Goal: Transaction & Acquisition: Purchase product/service

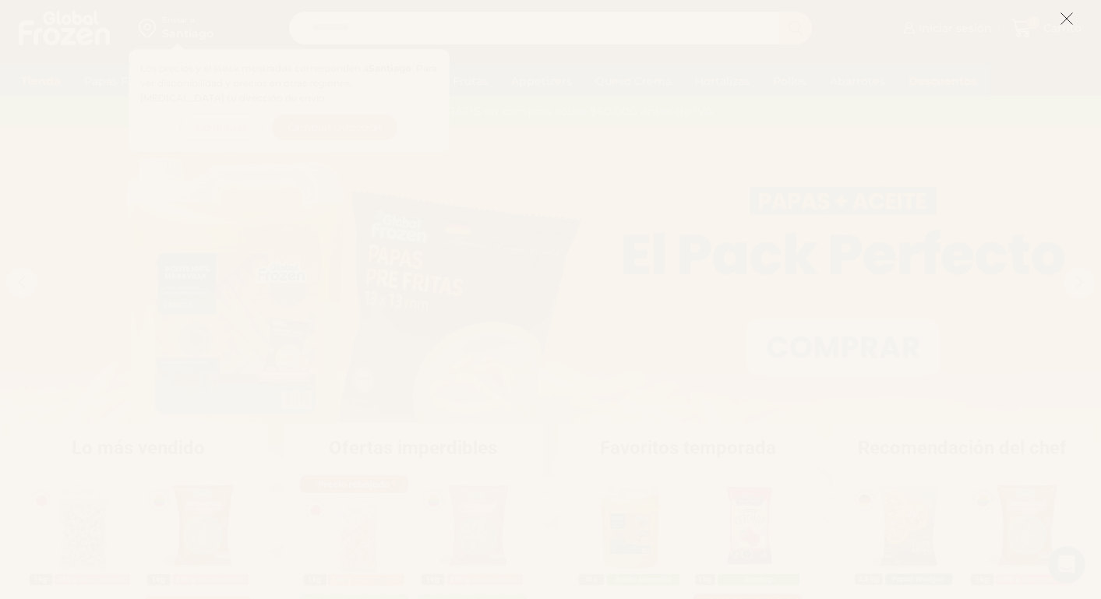
click at [1069, 16] on icon at bounding box center [1067, 19] width 14 height 14
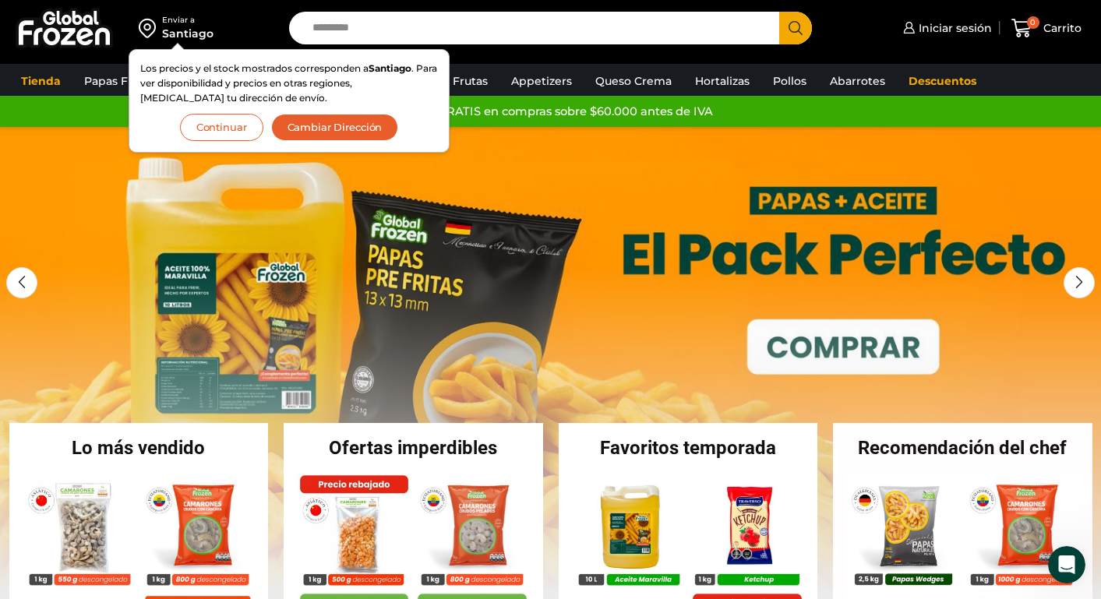
click at [221, 131] on button "Continuar" at bounding box center [221, 127] width 83 height 27
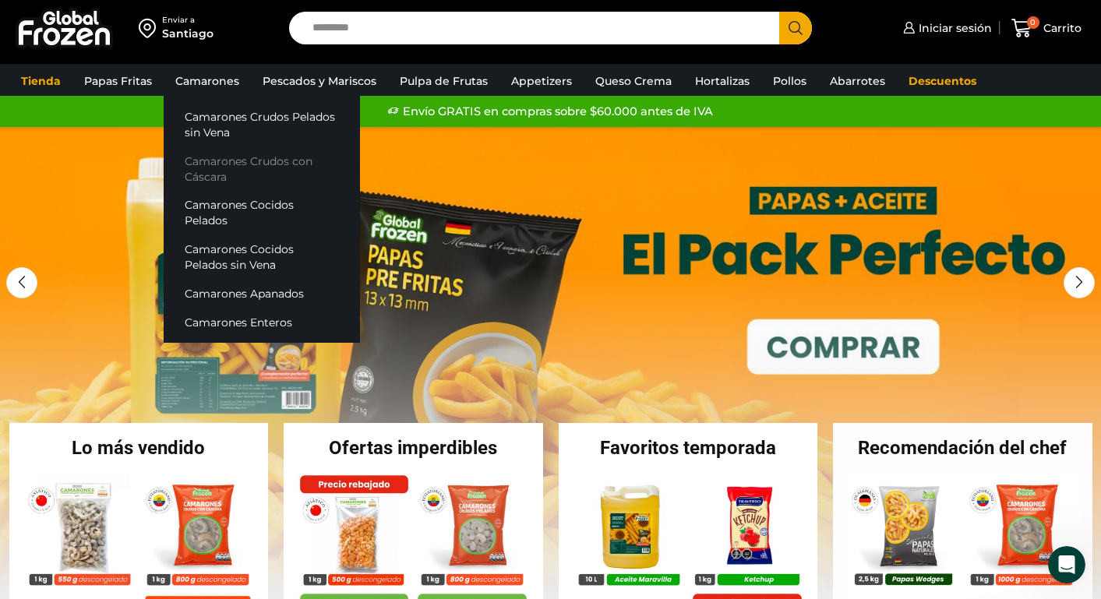
click at [203, 161] on link "Camarones Crudos con Cáscara" at bounding box center [262, 169] width 196 height 44
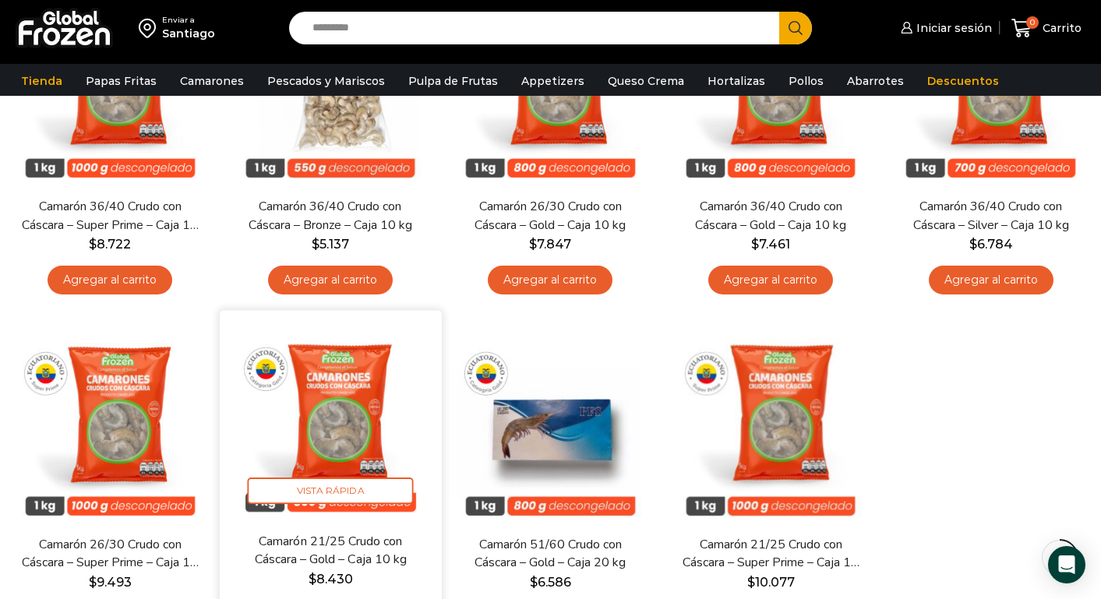
scroll to position [356, 0]
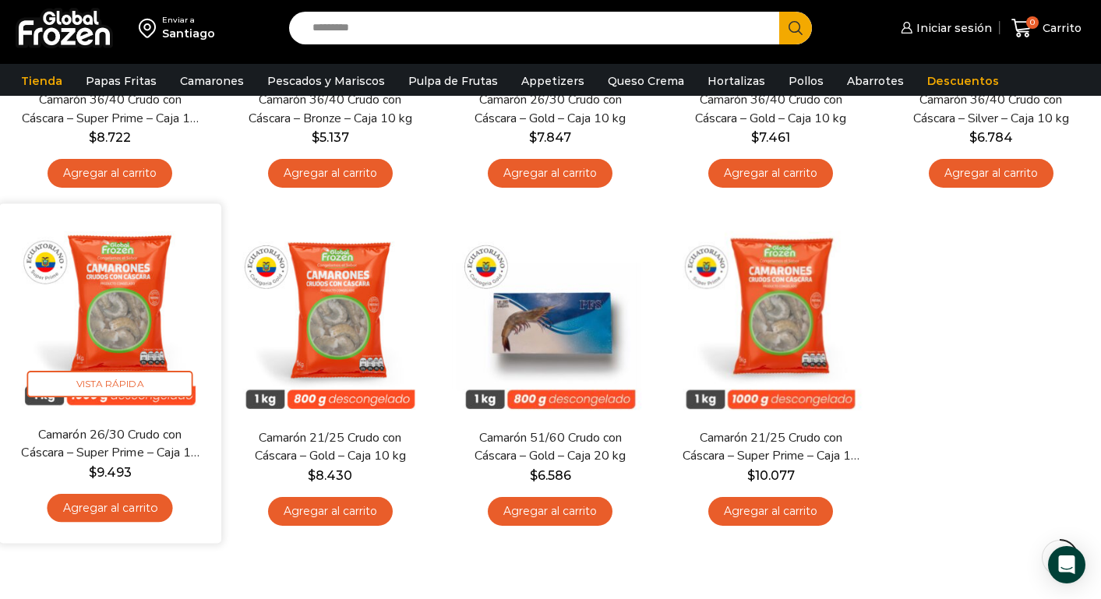
click at [139, 510] on link "Agregar al carrito" at bounding box center [110, 508] width 125 height 29
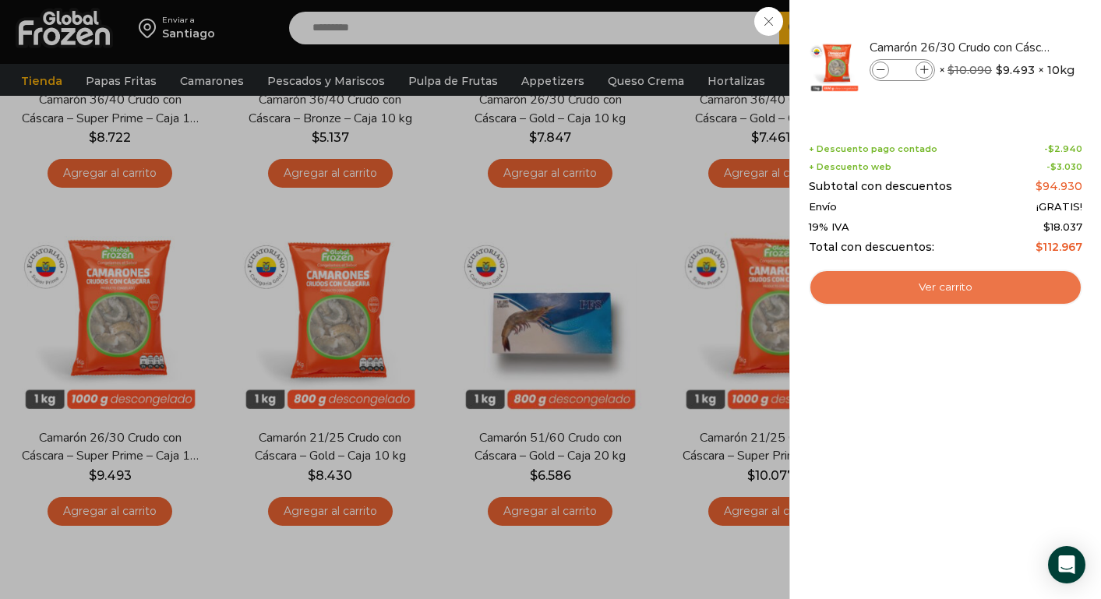
click at [918, 289] on link "Ver carrito" at bounding box center [946, 288] width 274 height 36
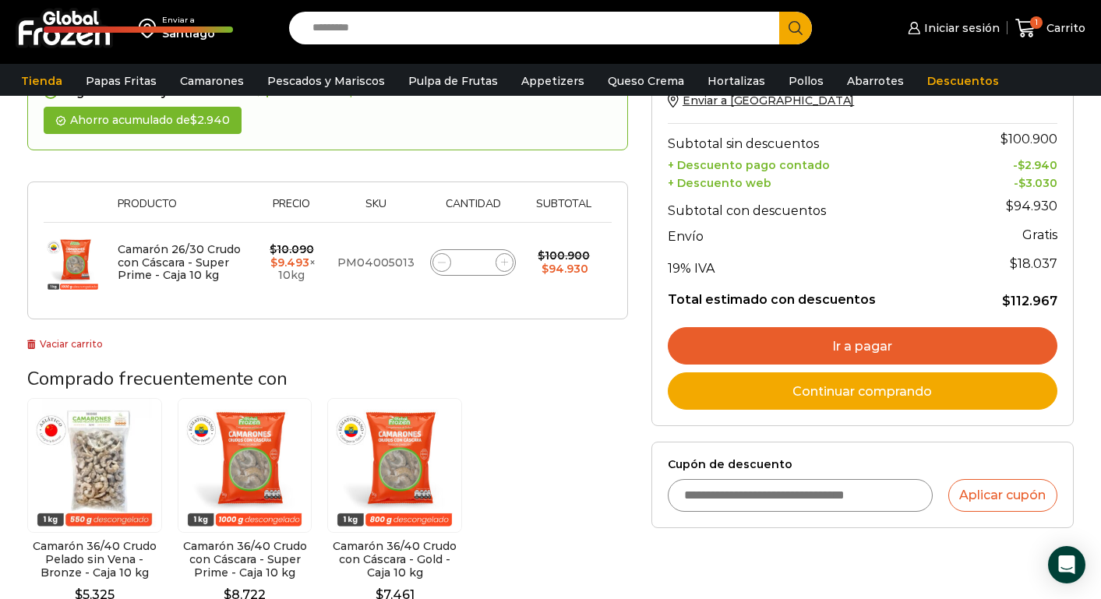
scroll to position [211, 0]
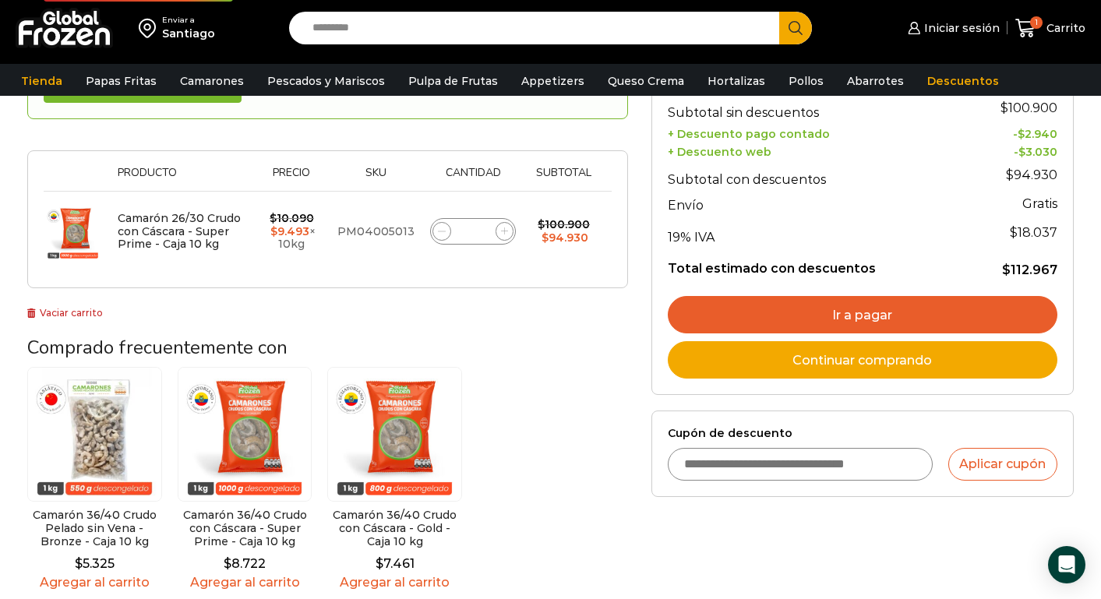
click at [769, 460] on input "Cupón de descuento" at bounding box center [800, 464] width 265 height 33
type input "********"
click at [1000, 458] on button "Aplicar cupón" at bounding box center [1003, 464] width 109 height 33
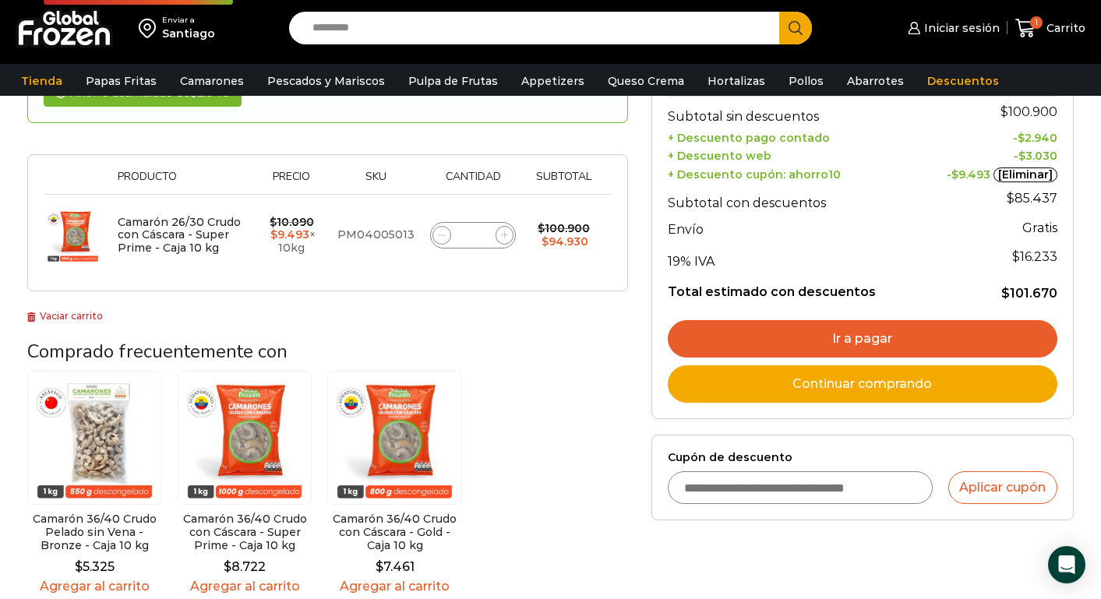
click at [909, 329] on link "Ir a pagar" at bounding box center [863, 338] width 390 height 37
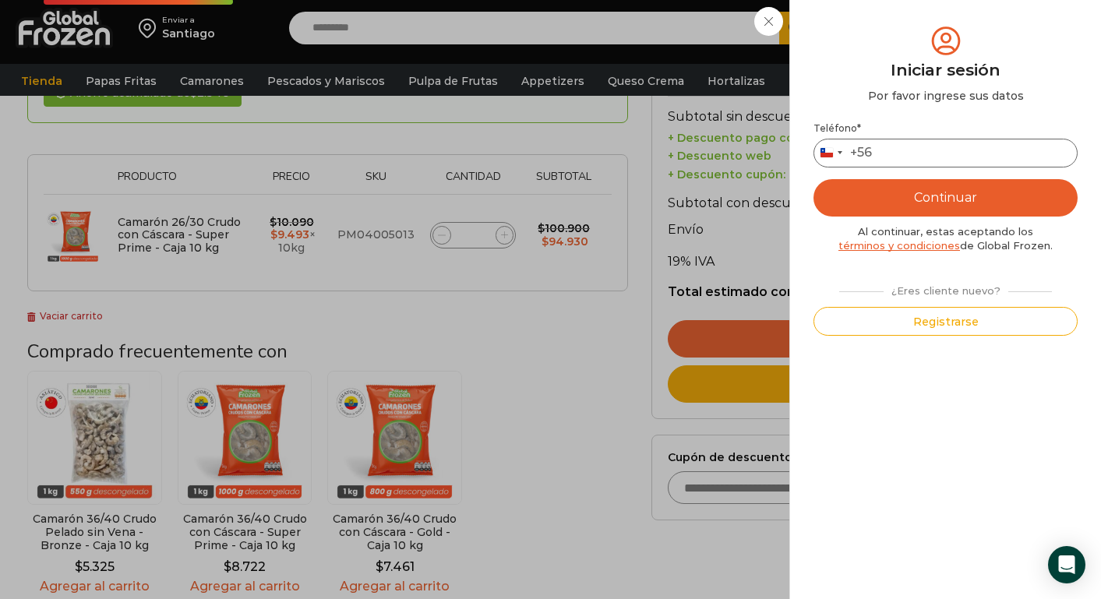
click at [913, 157] on input "Teléfono *" at bounding box center [946, 153] width 264 height 29
type input "*********"
click at [987, 196] on button "Continuar" at bounding box center [946, 197] width 264 height 37
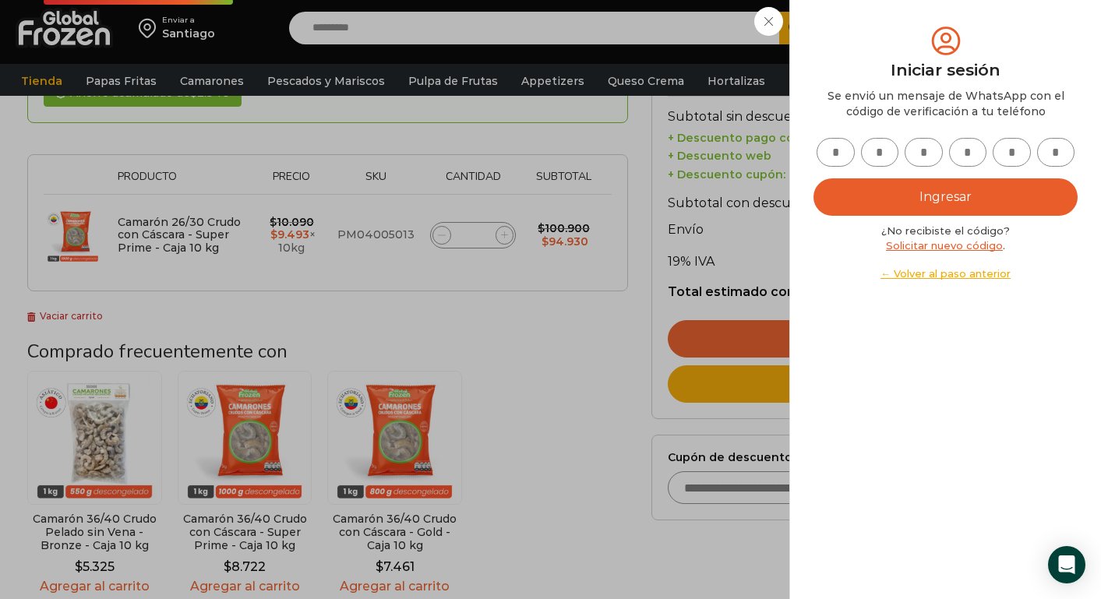
click at [842, 150] on input "text" at bounding box center [836, 152] width 38 height 29
type input "*"
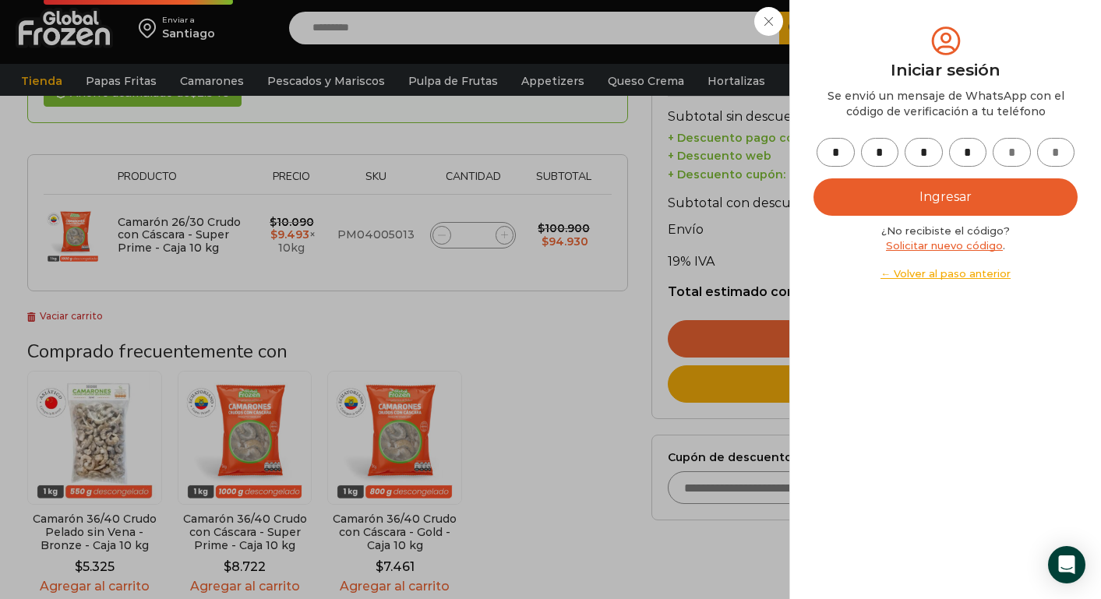
type input "*"
click at [915, 193] on button "Ingresar" at bounding box center [946, 196] width 264 height 37
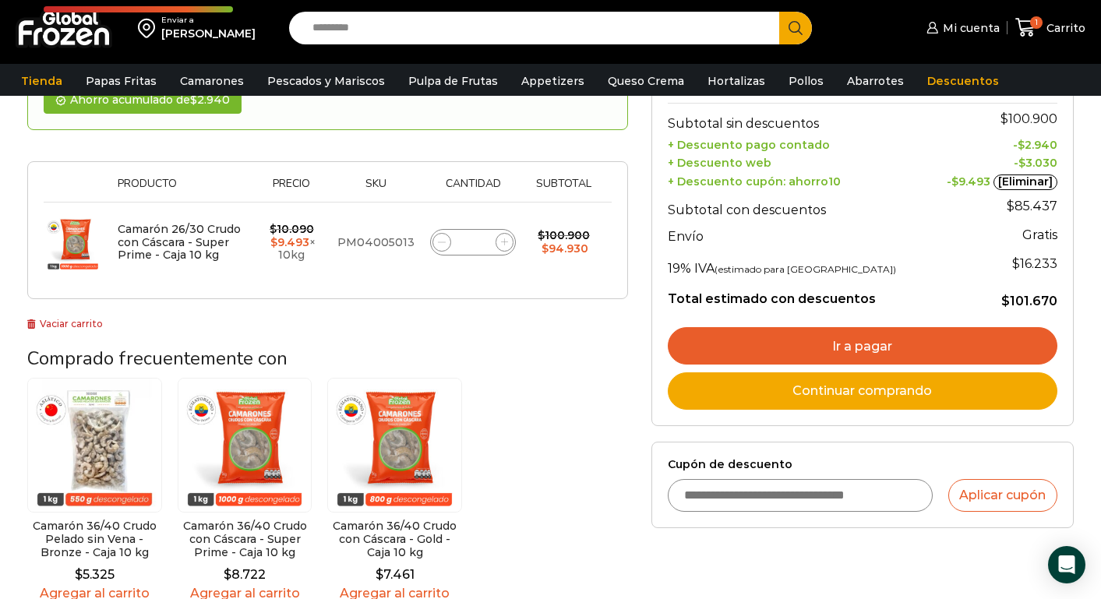
scroll to position [227, 0]
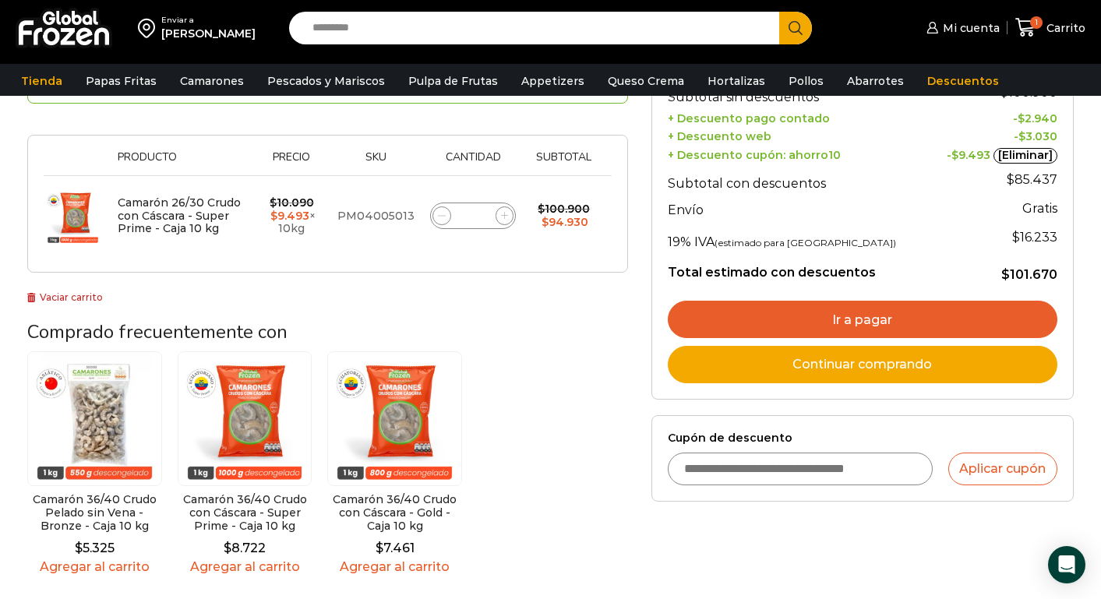
click at [836, 320] on link "Ir a pagar" at bounding box center [863, 319] width 390 height 37
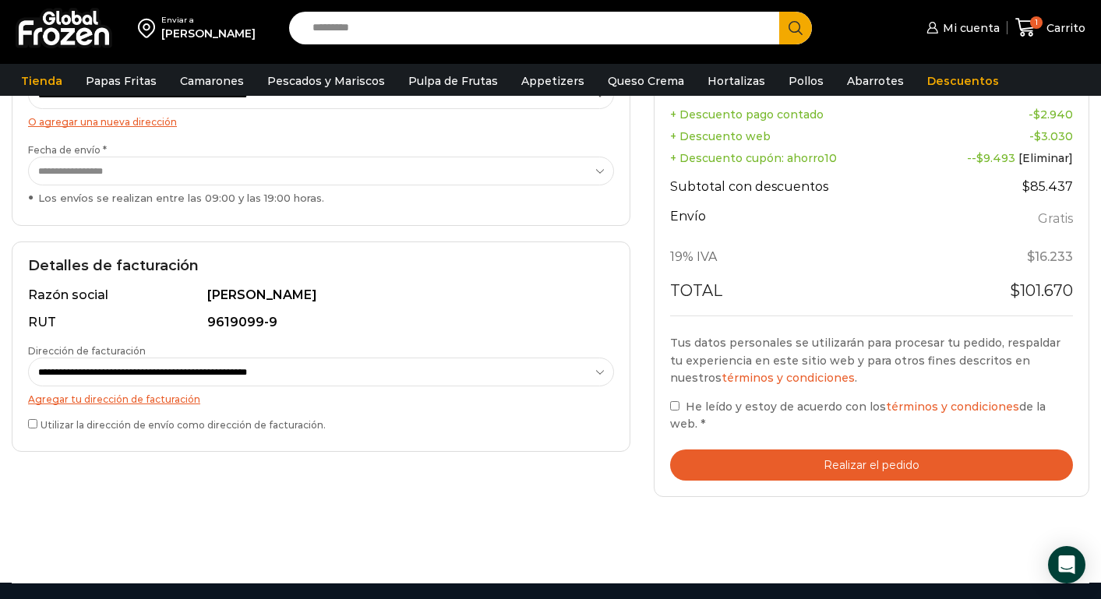
scroll to position [316, 0]
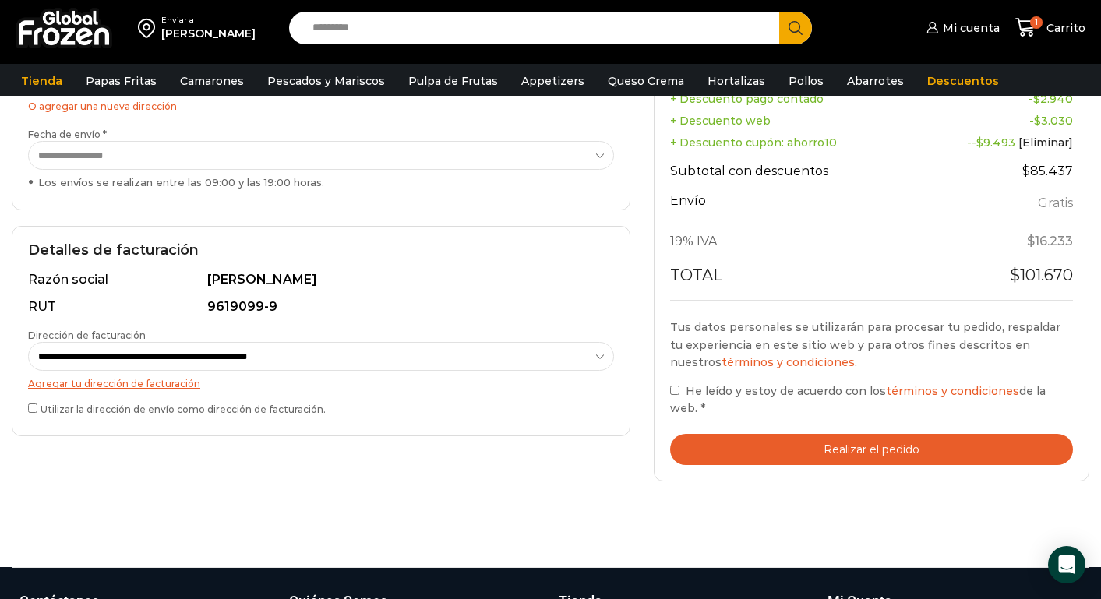
click at [752, 441] on button "Realizar el pedido" at bounding box center [871, 450] width 403 height 32
